Goal: Information Seeking & Learning: Learn about a topic

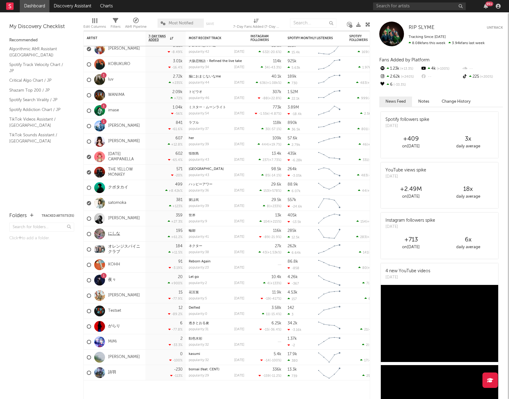
click at [115, 232] on link "にしな" at bounding box center [114, 233] width 12 height 5
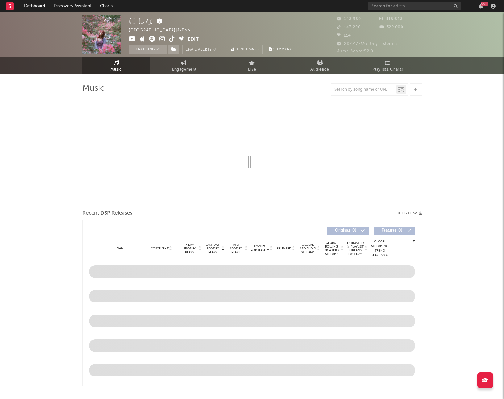
click at [382, 72] on span "Playlists/Charts" at bounding box center [387, 69] width 31 height 7
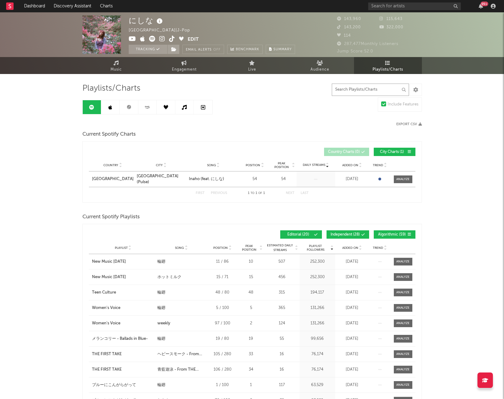
click at [352, 91] on input "text" at bounding box center [370, 90] width 77 height 12
type input "r"
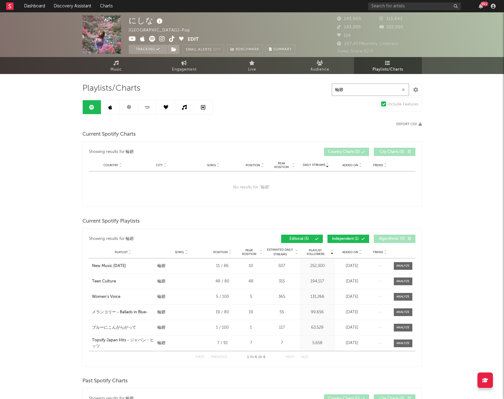
type input "輪廻"
click at [107, 110] on link at bounding box center [110, 107] width 19 height 14
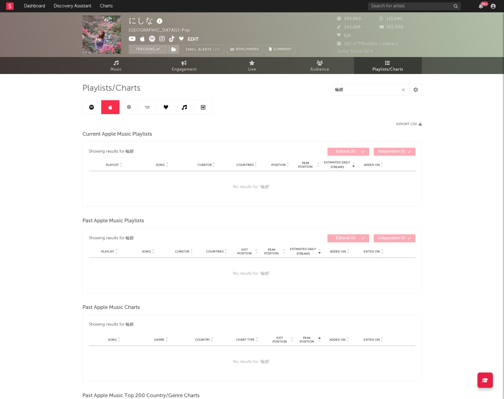
click at [132, 112] on link at bounding box center [129, 107] width 19 height 14
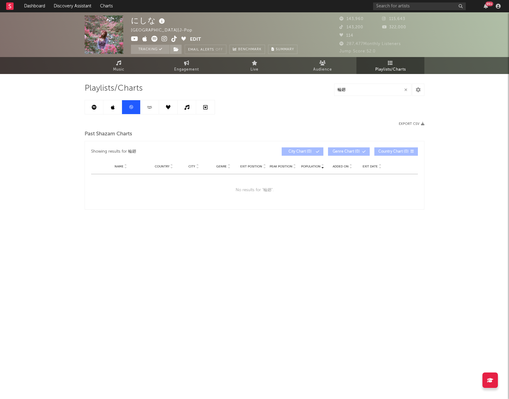
click at [146, 109] on link at bounding box center [149, 107] width 19 height 14
